Goal: Transaction & Acquisition: Subscribe to service/newsletter

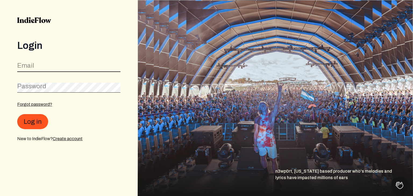
click at [53, 70] on input "email" at bounding box center [68, 67] width 103 height 10
type input "g"
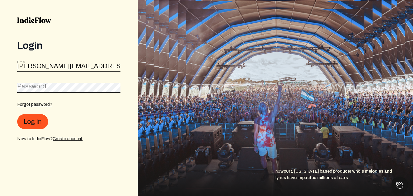
type input "[PERSON_NAME][EMAIL_ADDRESS][DOMAIN_NAME]"
click at [44, 82] on div "Password" at bounding box center [68, 86] width 103 height 12
click at [17, 114] on button "Log in" at bounding box center [32, 121] width 31 height 15
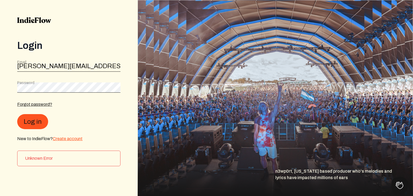
click at [75, 140] on link "Create account" at bounding box center [68, 139] width 30 height 5
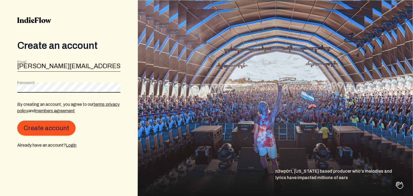
click at [17, 121] on button "Create account" at bounding box center [46, 128] width 58 height 15
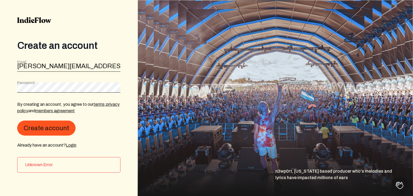
click at [23, 20] on img at bounding box center [34, 20] width 34 height 6
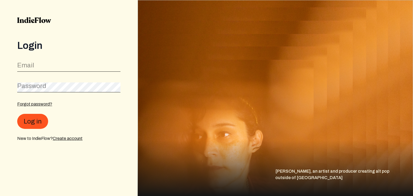
click at [48, 59] on div "Login Email Password Forgot password? Log in New to IndieFlow? Create account" at bounding box center [68, 91] width 103 height 102
click at [48, 65] on input "email" at bounding box center [68, 67] width 103 height 10
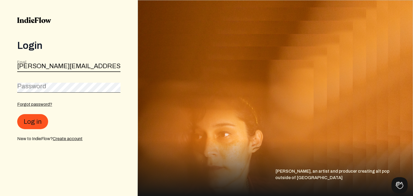
type input "[PERSON_NAME][EMAIL_ADDRESS][DOMAIN_NAME]"
click at [17, 114] on button "Log in" at bounding box center [32, 121] width 31 height 15
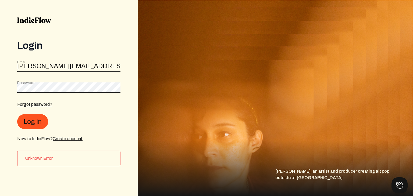
click at [17, 114] on button "Log in" at bounding box center [32, 121] width 31 height 15
click at [27, 19] on img at bounding box center [34, 20] width 34 height 6
